Goal: Task Accomplishment & Management: Manage account settings

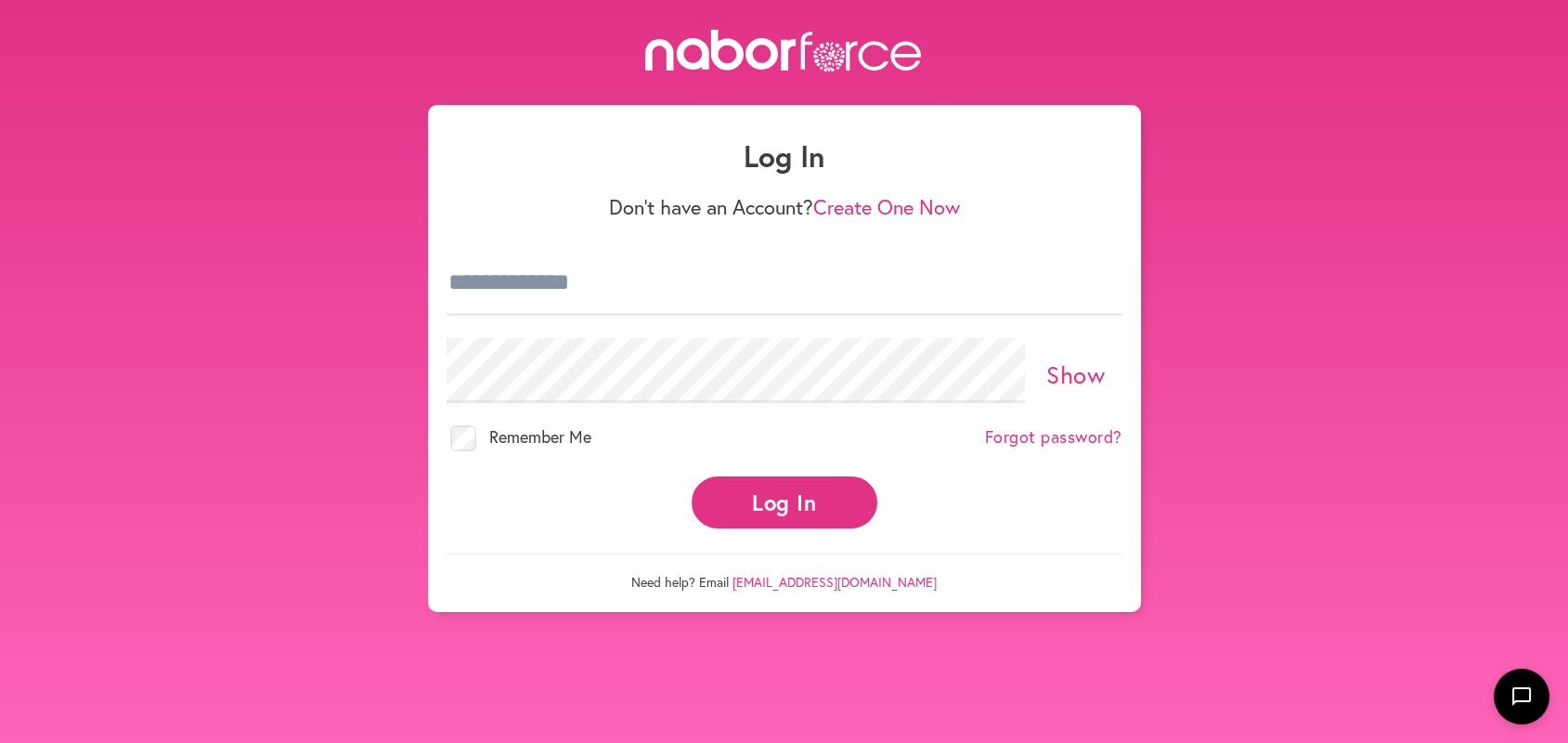
click at [443, 268] on div "Log In Don't have an Account? Create One Now Show Remember Me Forgot password? …" at bounding box center [784, 358] width 713 height 507
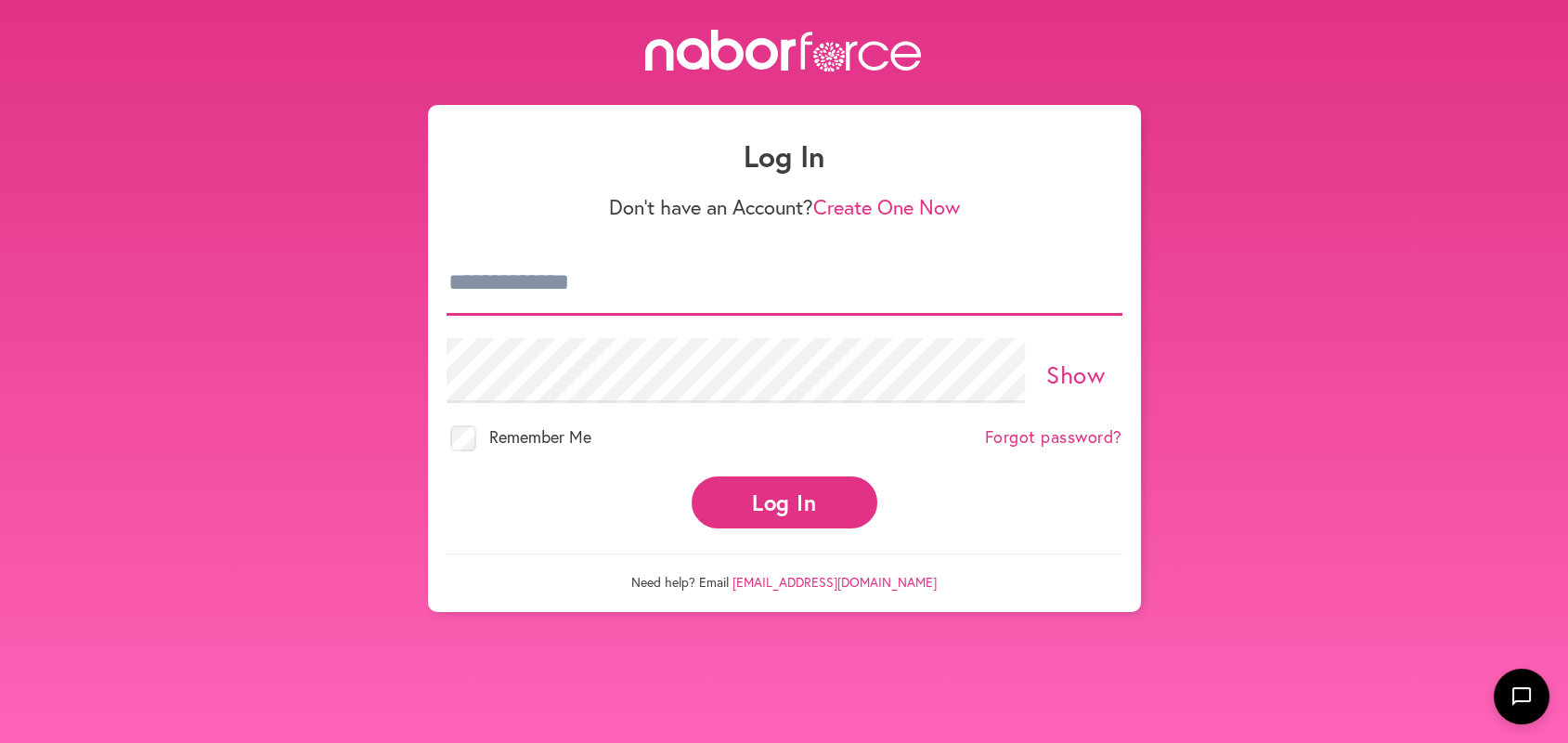
click at [450, 269] on input "email" at bounding box center [785, 282] width 676 height 65
type input "**********"
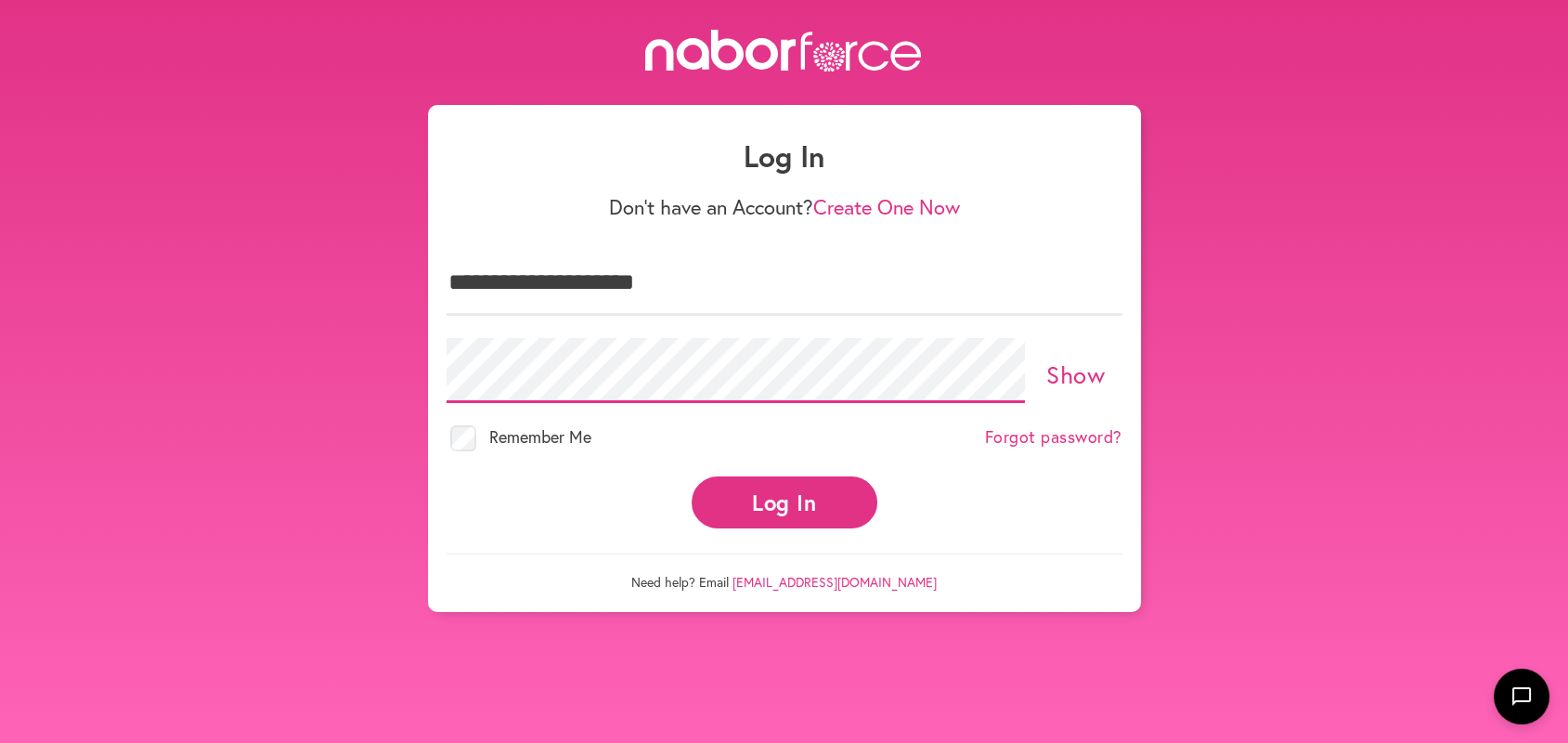
click at [691, 476] on button "Log In" at bounding box center [784, 502] width 186 height 51
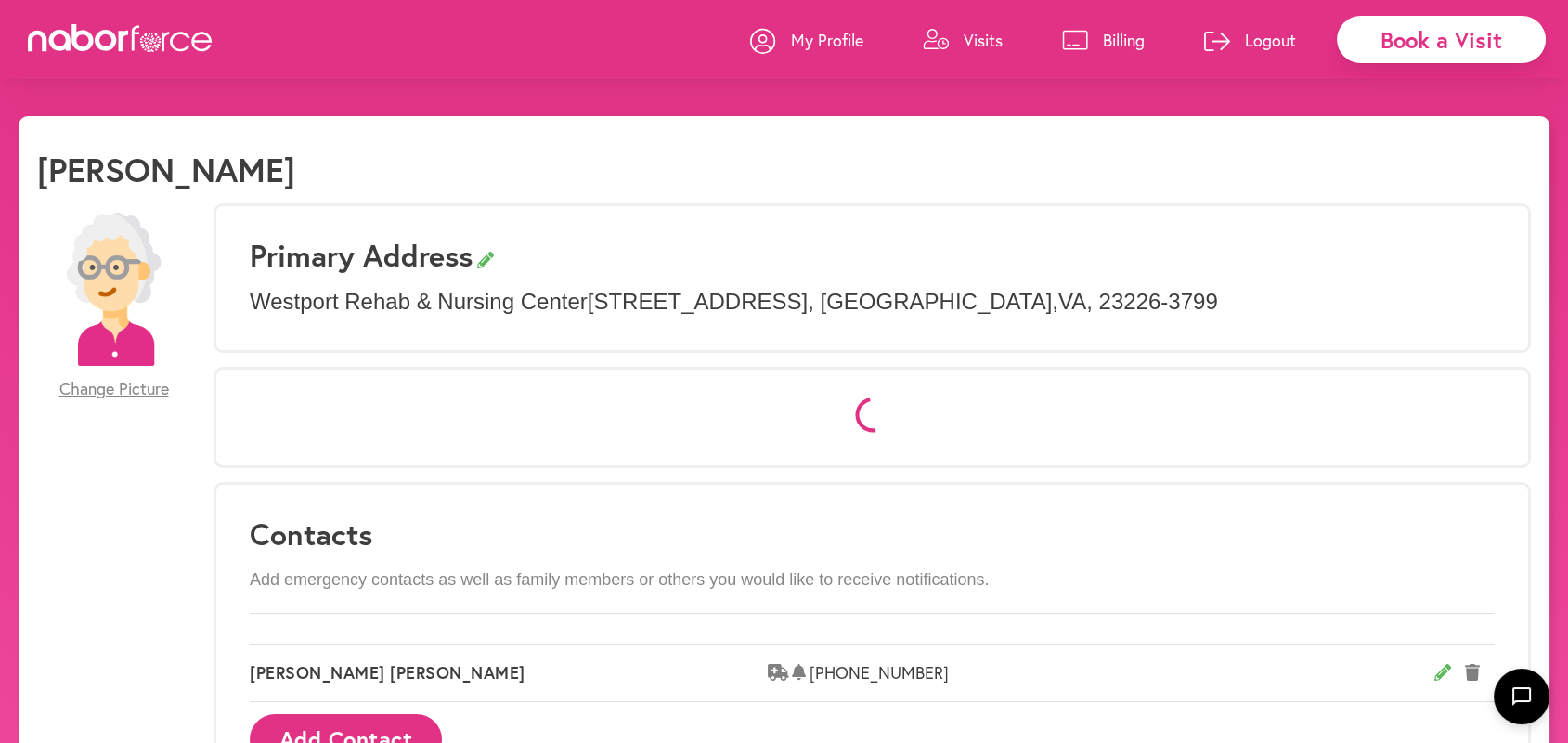
select select "*"
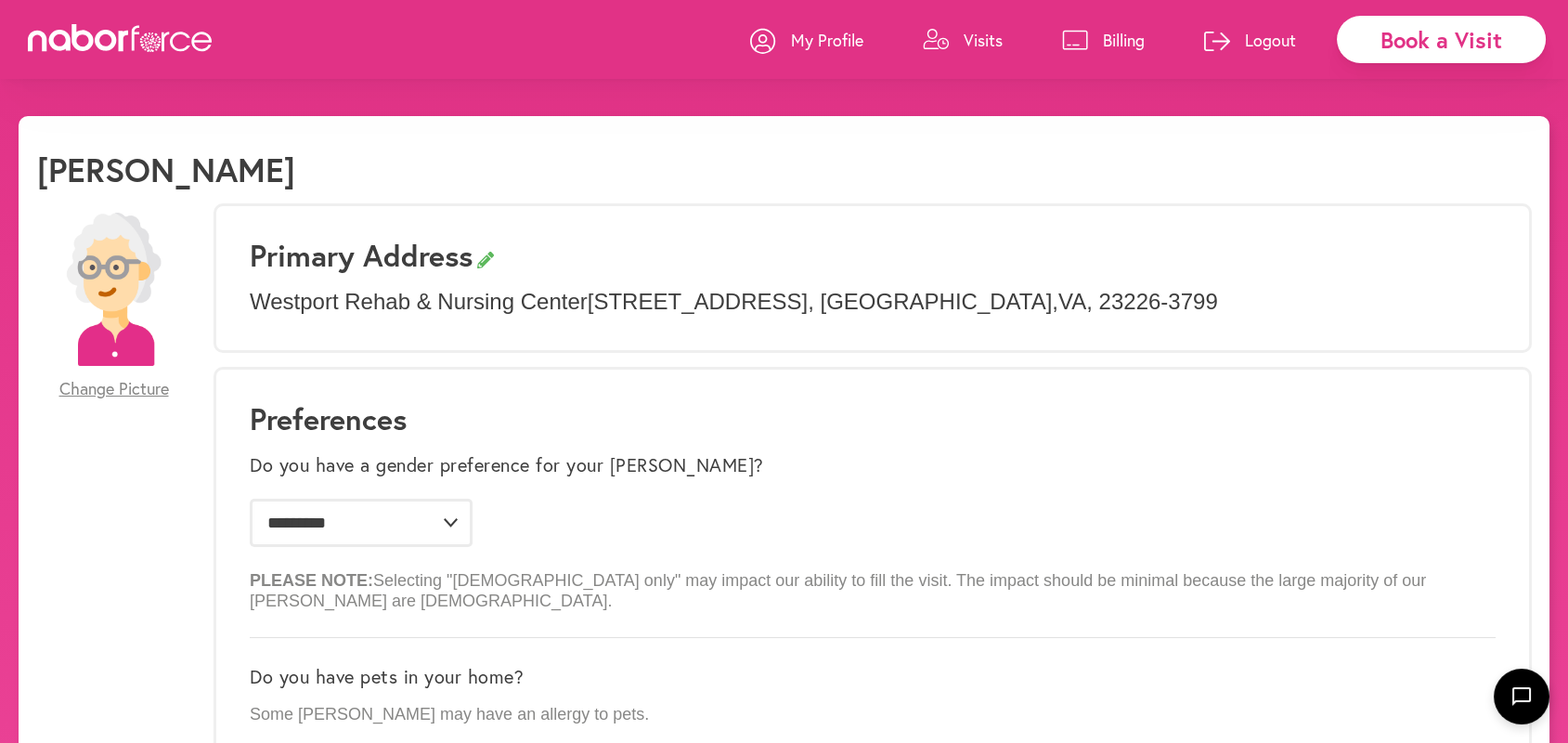
click at [981, 42] on p "Visits" at bounding box center [984, 40] width 39 height 22
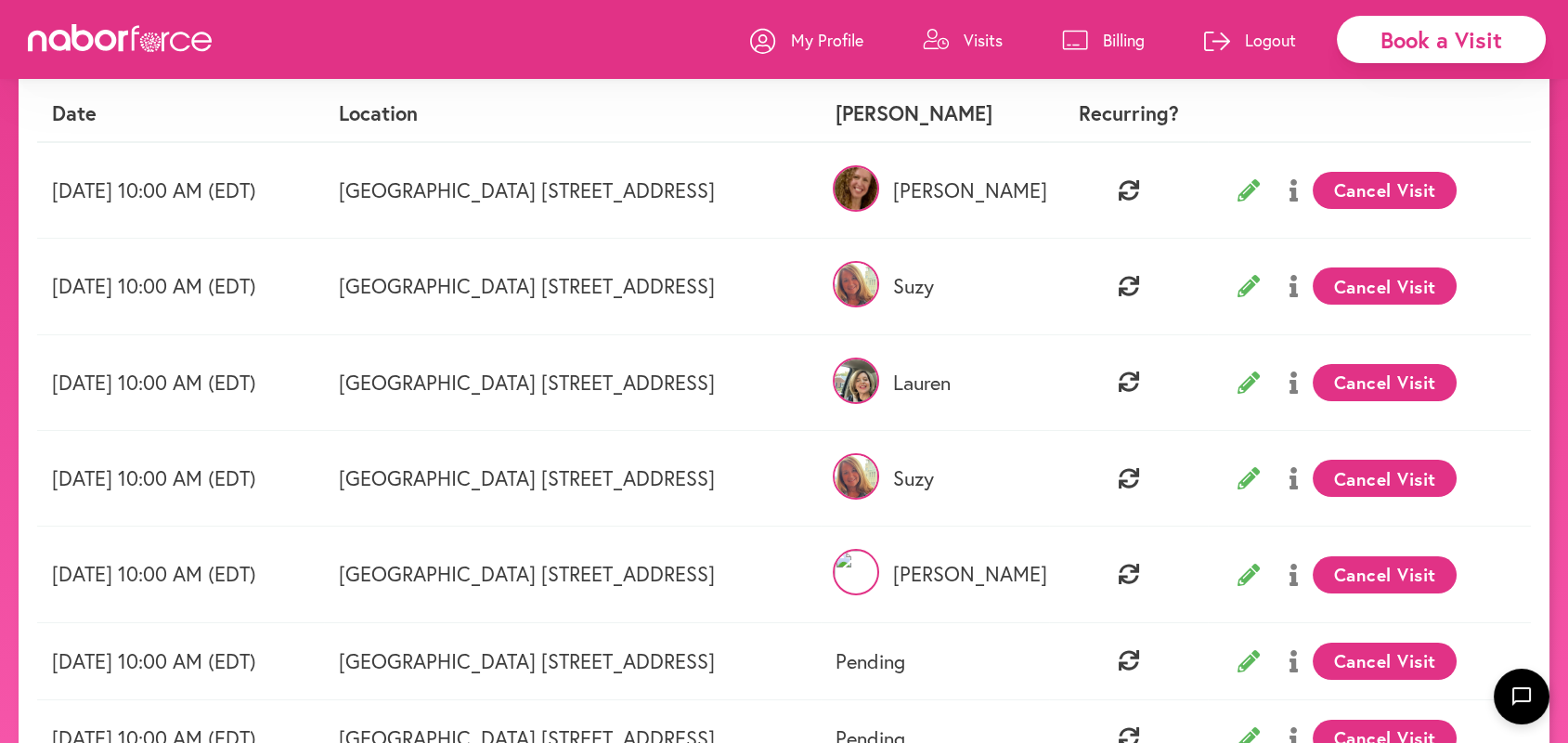
scroll to position [206, 0]
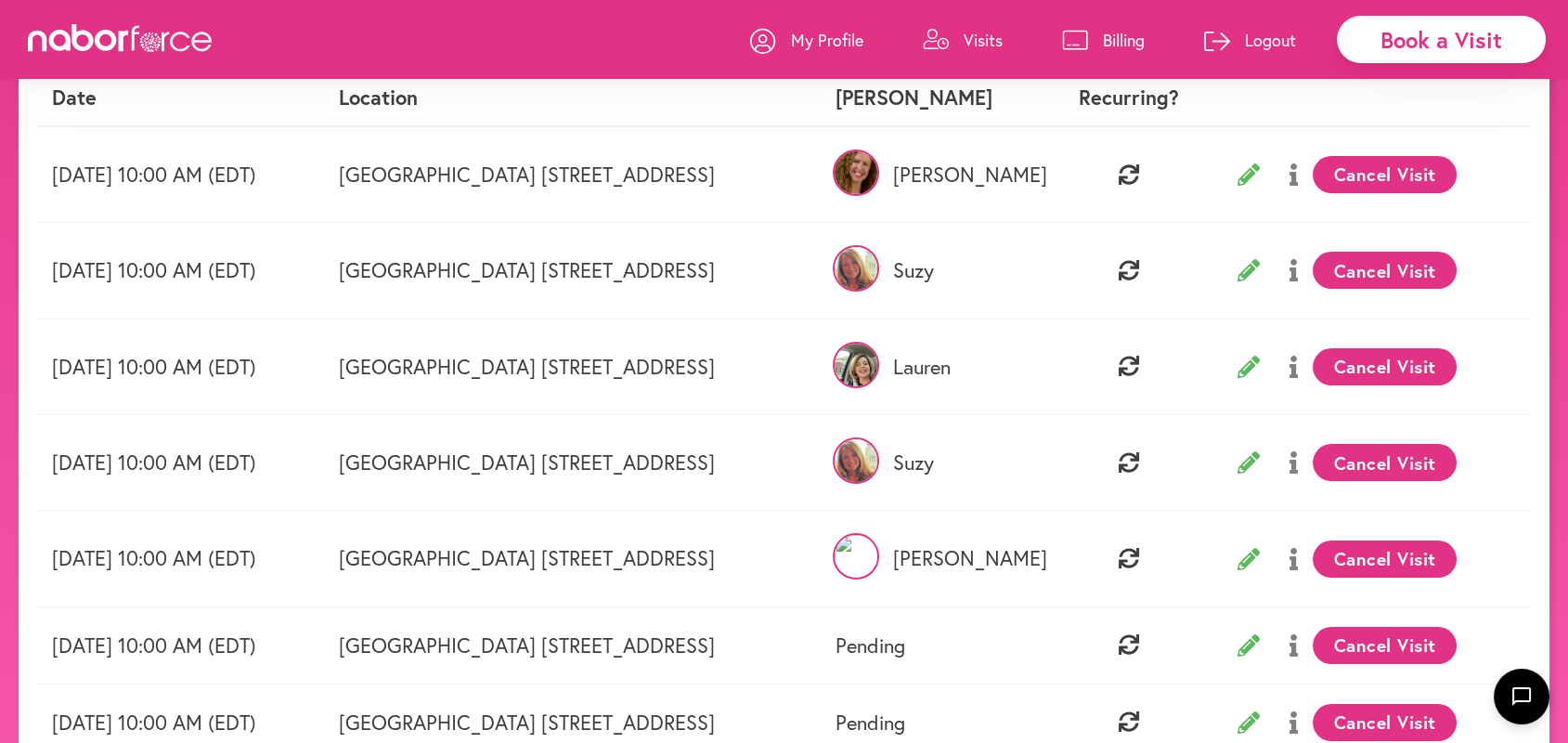
click at [1441, 556] on button "Cancel Visit" at bounding box center [1385, 559] width 144 height 37
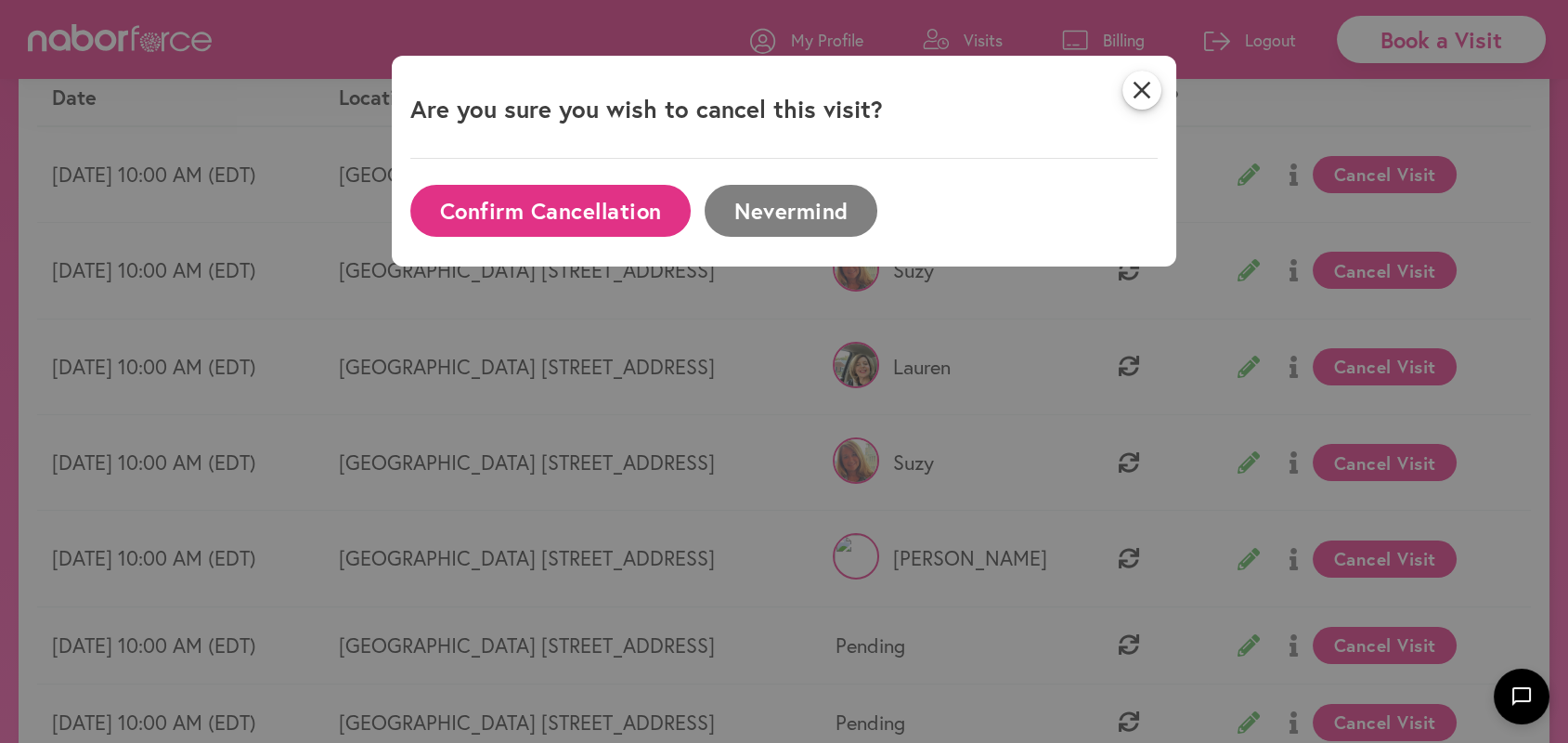
click at [817, 203] on button "Nevermind" at bounding box center [791, 210] width 172 height 51
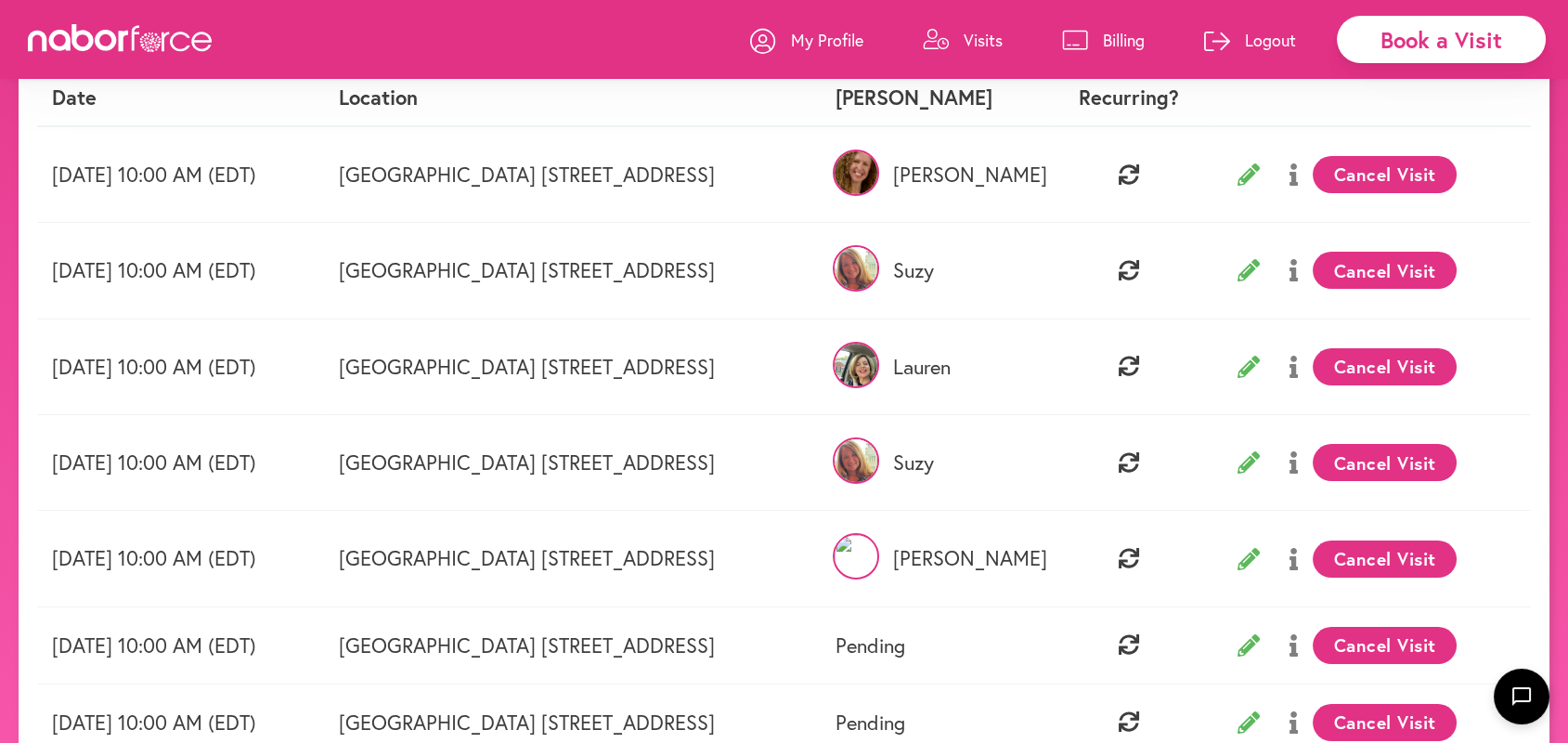
click at [1396, 556] on button "Cancel Visit" at bounding box center [1385, 559] width 144 height 37
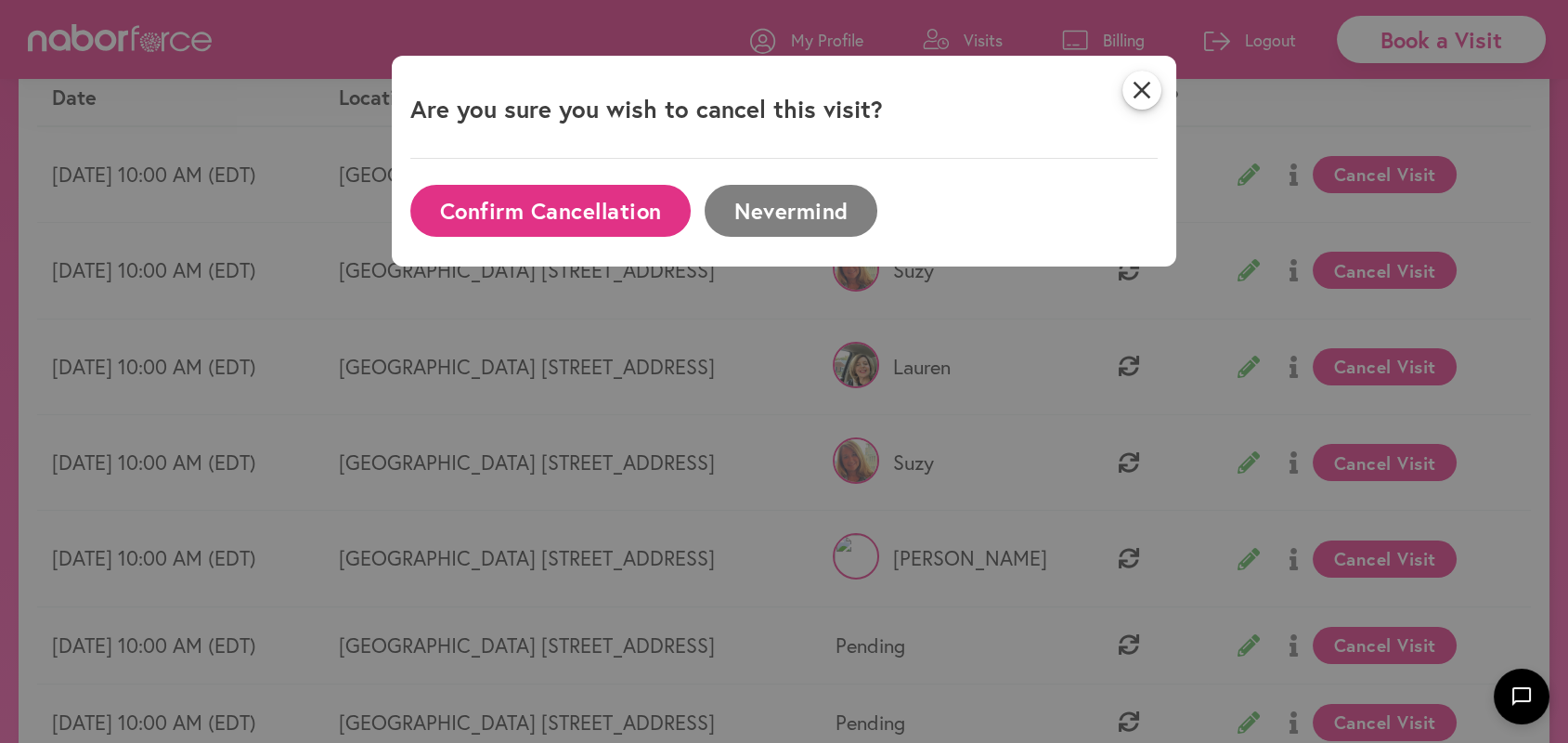
click at [626, 200] on button "Confirm Cancellation" at bounding box center [550, 210] width 280 height 51
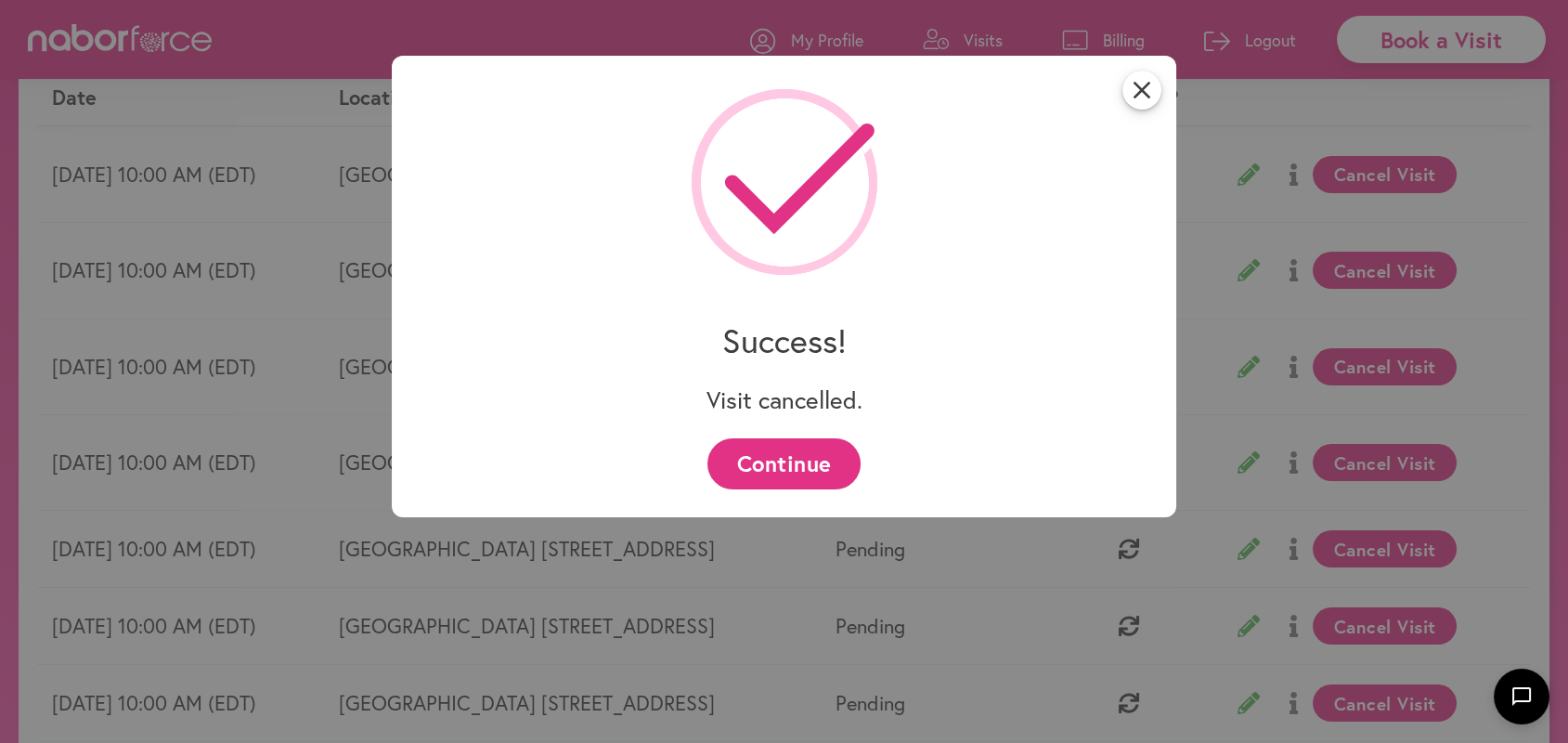
click at [812, 450] on button "Continue" at bounding box center [783, 464] width 153 height 51
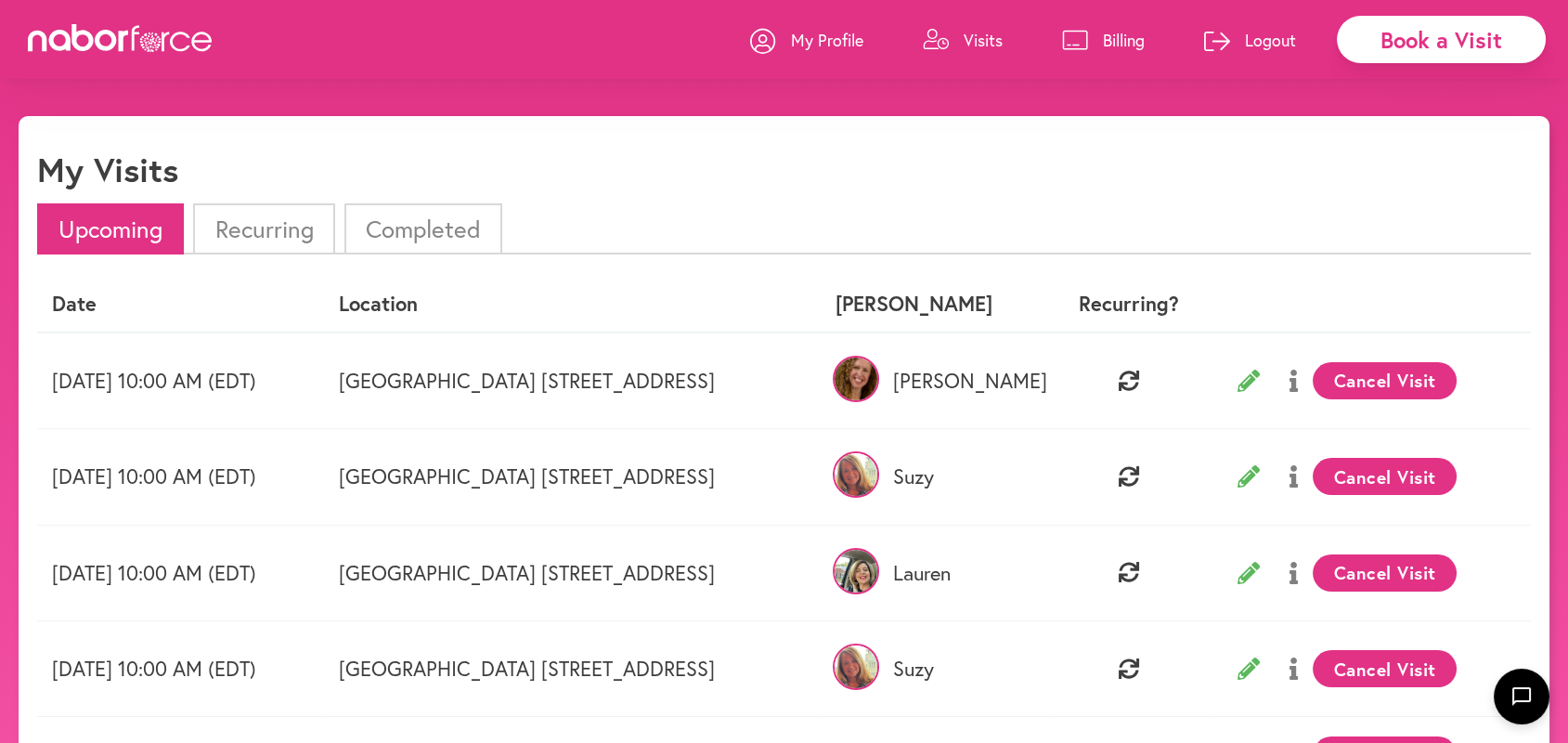
scroll to position [0, 0]
click at [1265, 34] on p "Logout" at bounding box center [1270, 40] width 51 height 22
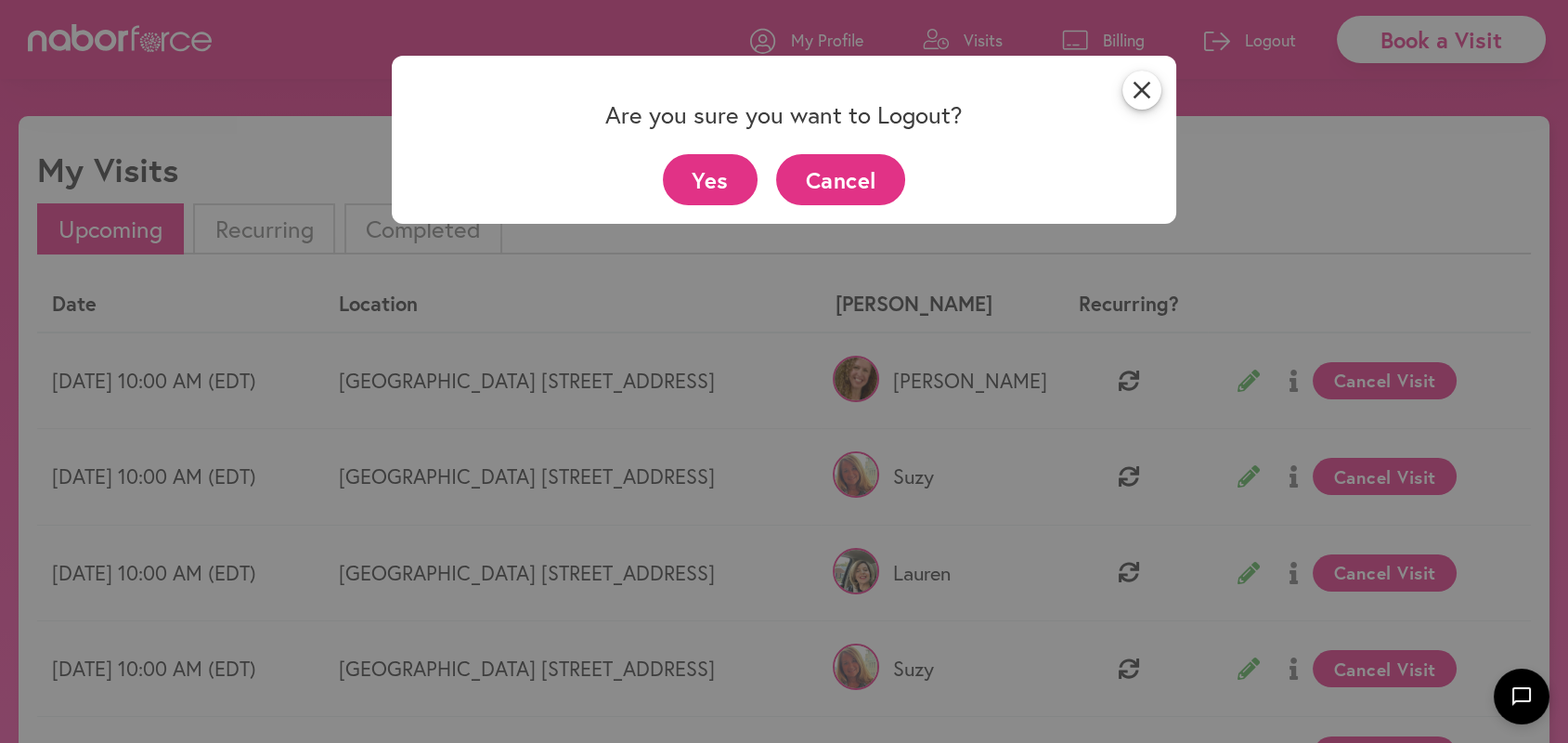
click at [697, 168] on button "Yes" at bounding box center [711, 179] width 95 height 51
